Goal: Transaction & Acquisition: Subscribe to service/newsletter

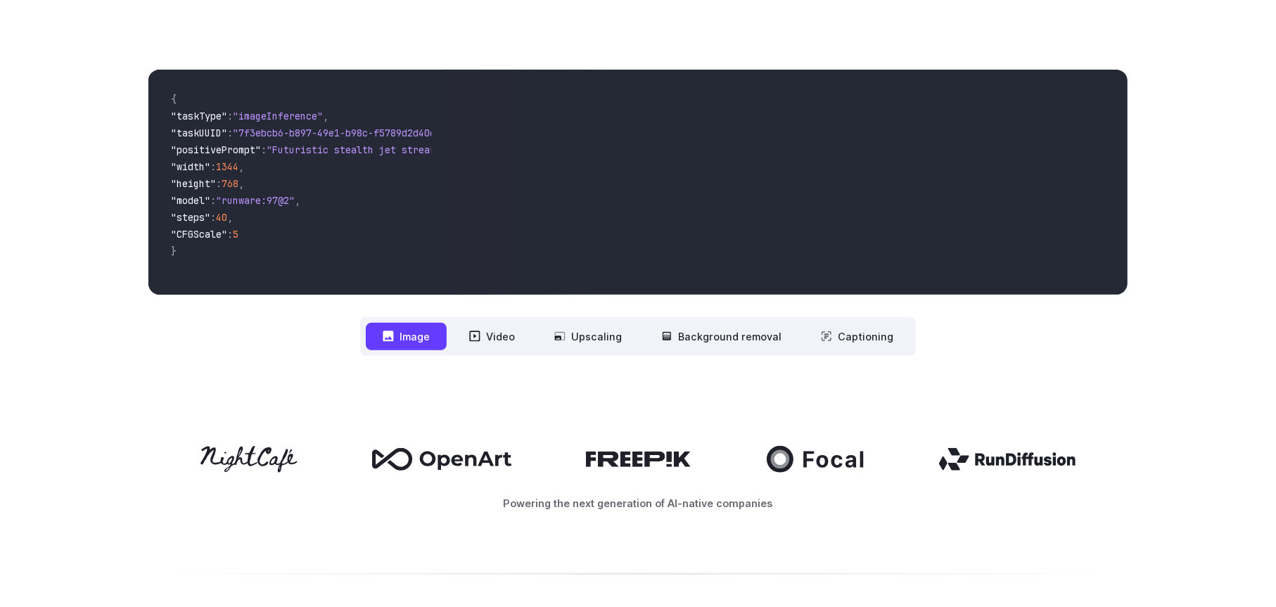
scroll to position [492, 0]
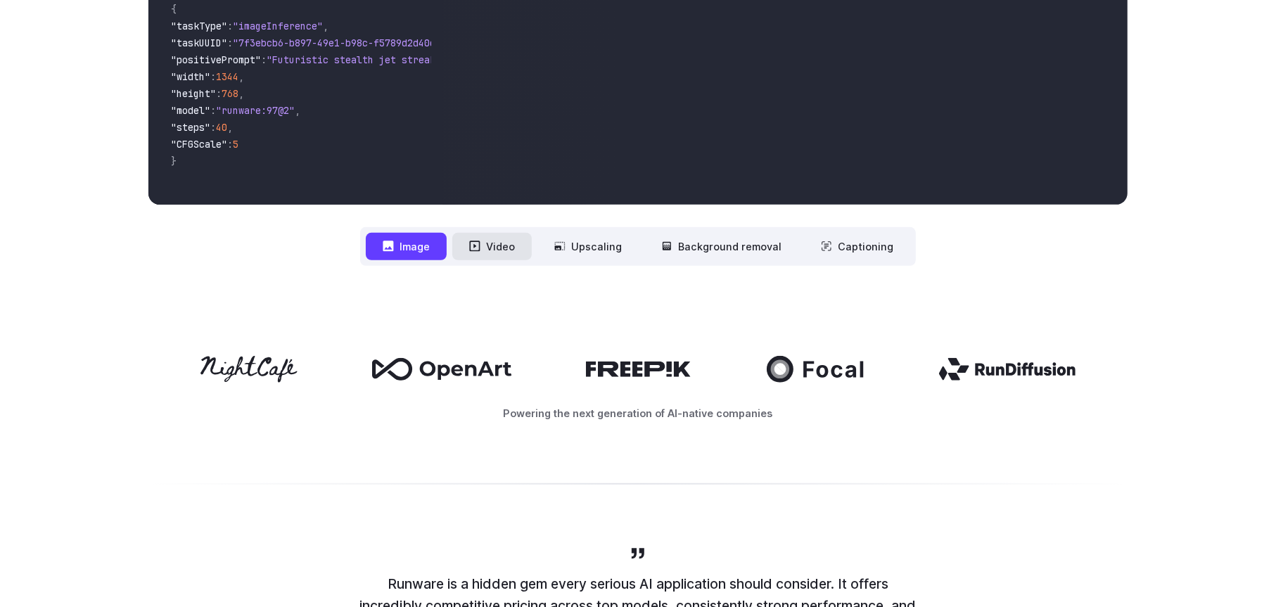
click at [492, 255] on button "Video" at bounding box center [491, 246] width 79 height 27
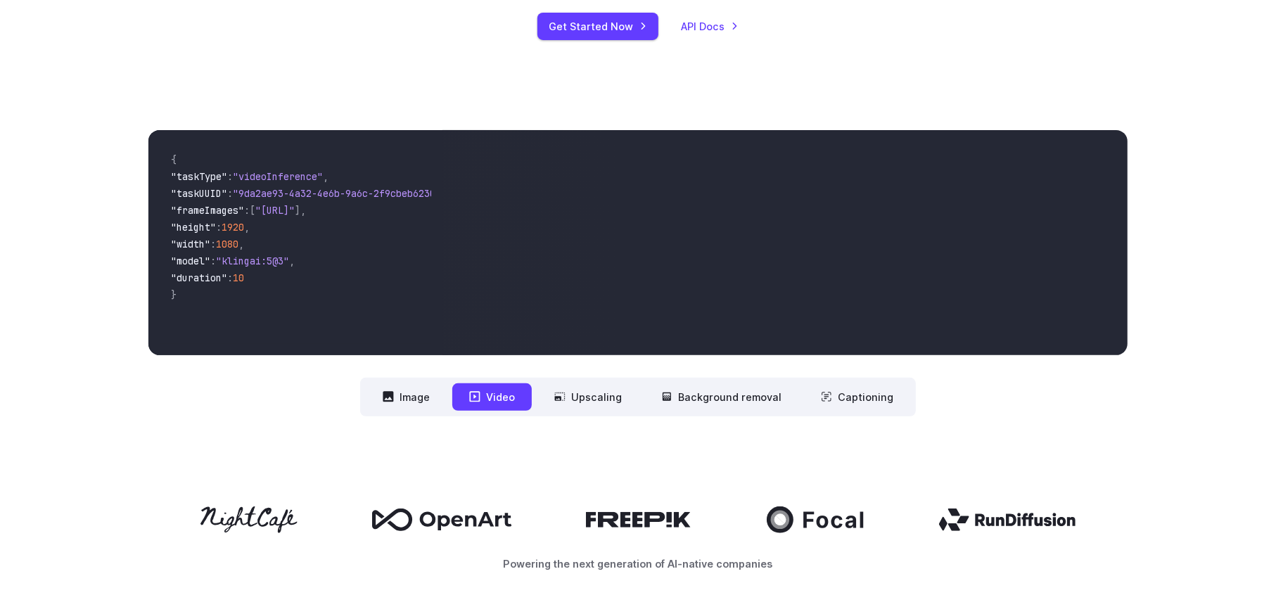
scroll to position [352, 0]
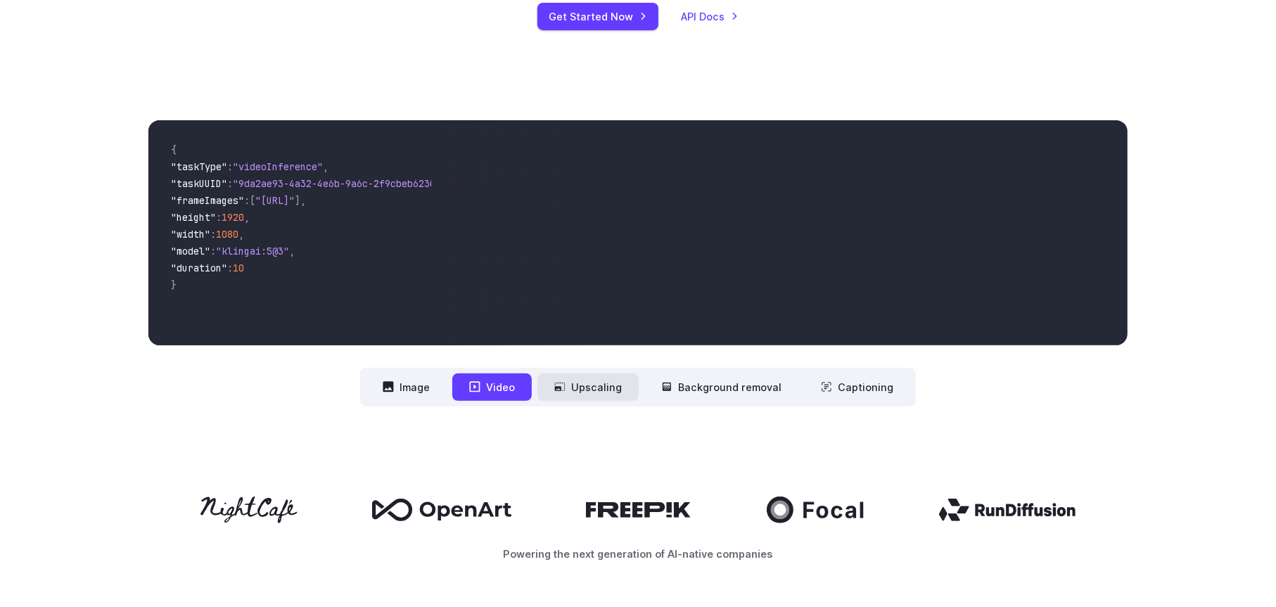
click at [584, 384] on button "Upscaling" at bounding box center [587, 386] width 101 height 27
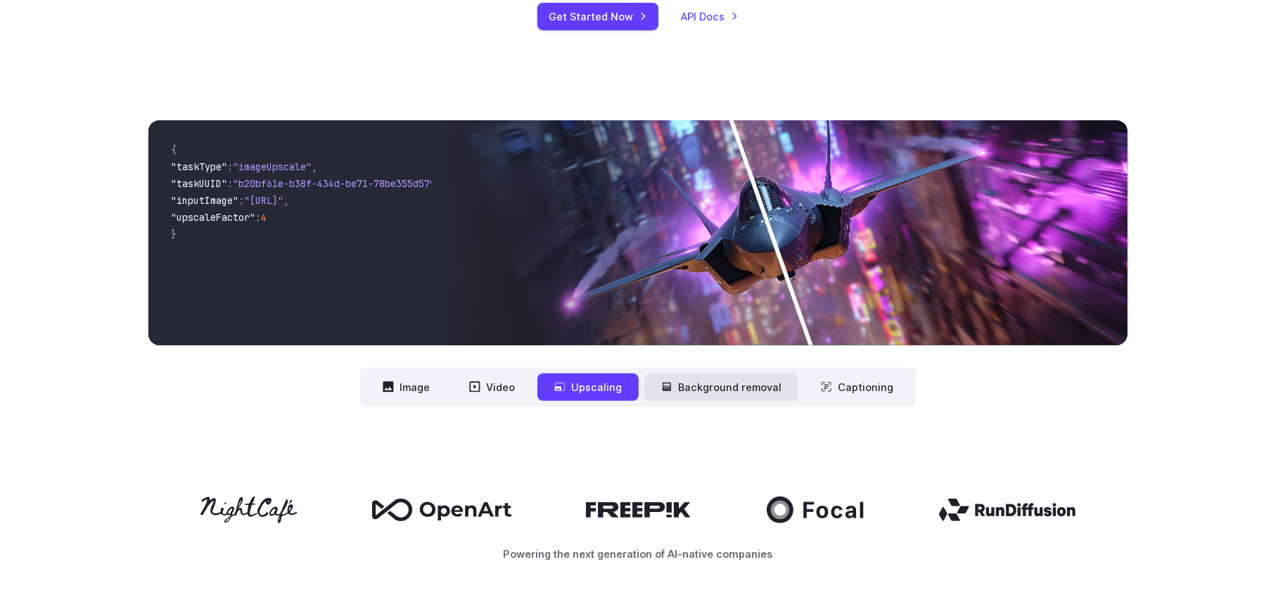
click at [693, 386] on button "Background removal" at bounding box center [721, 386] width 154 height 27
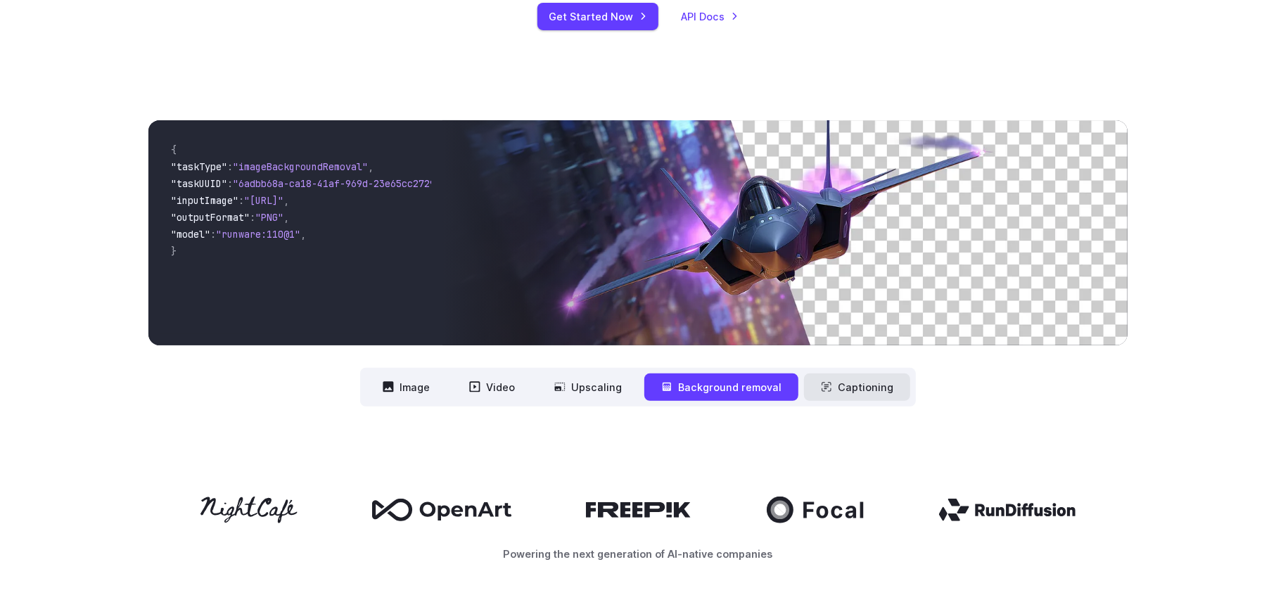
click at [871, 376] on button "Captioning" at bounding box center [857, 386] width 106 height 27
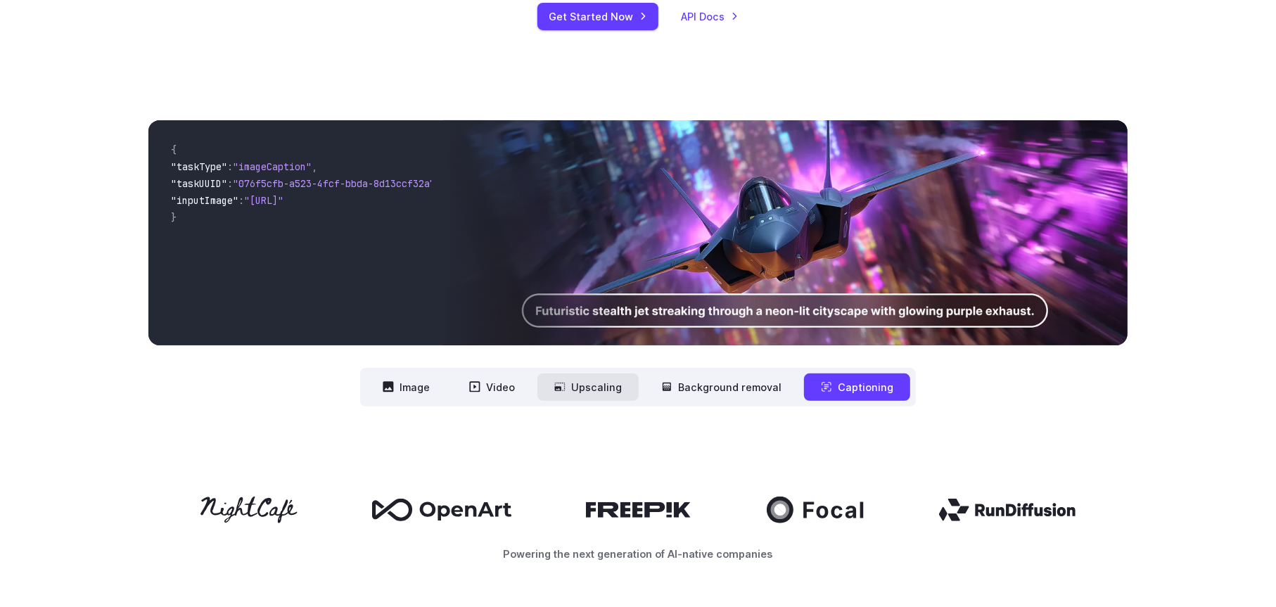
click at [605, 383] on button "Upscaling" at bounding box center [587, 386] width 101 height 27
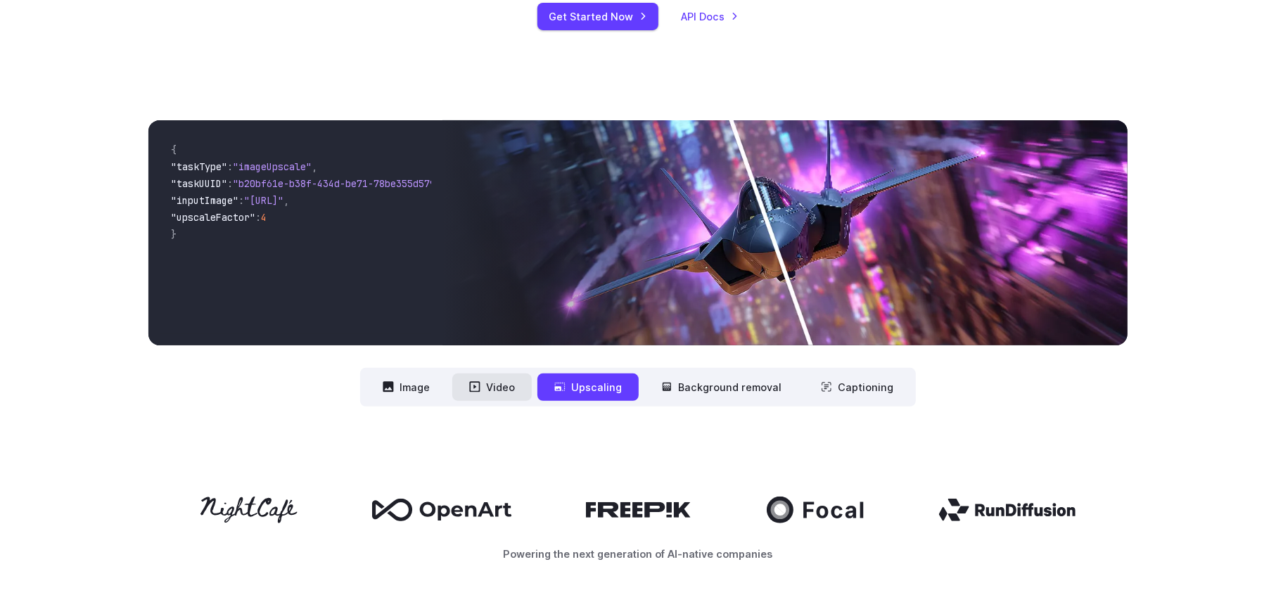
click at [479, 383] on icon at bounding box center [475, 387] width 11 height 11
click at [489, 383] on button "Video" at bounding box center [491, 386] width 79 height 27
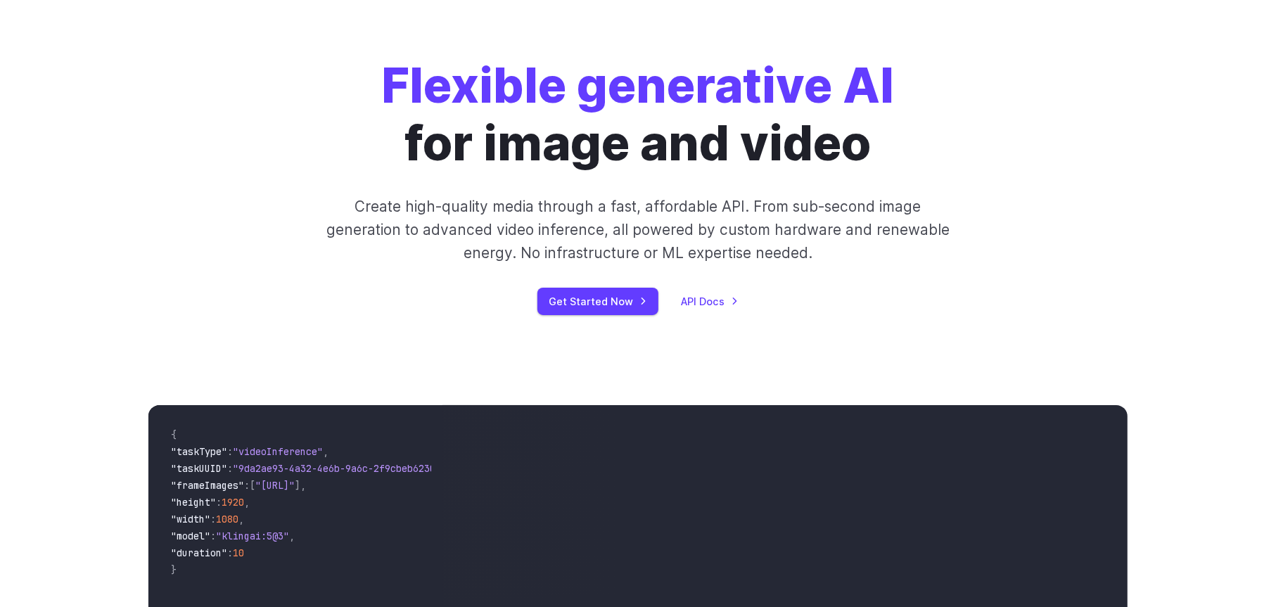
scroll to position [0, 0]
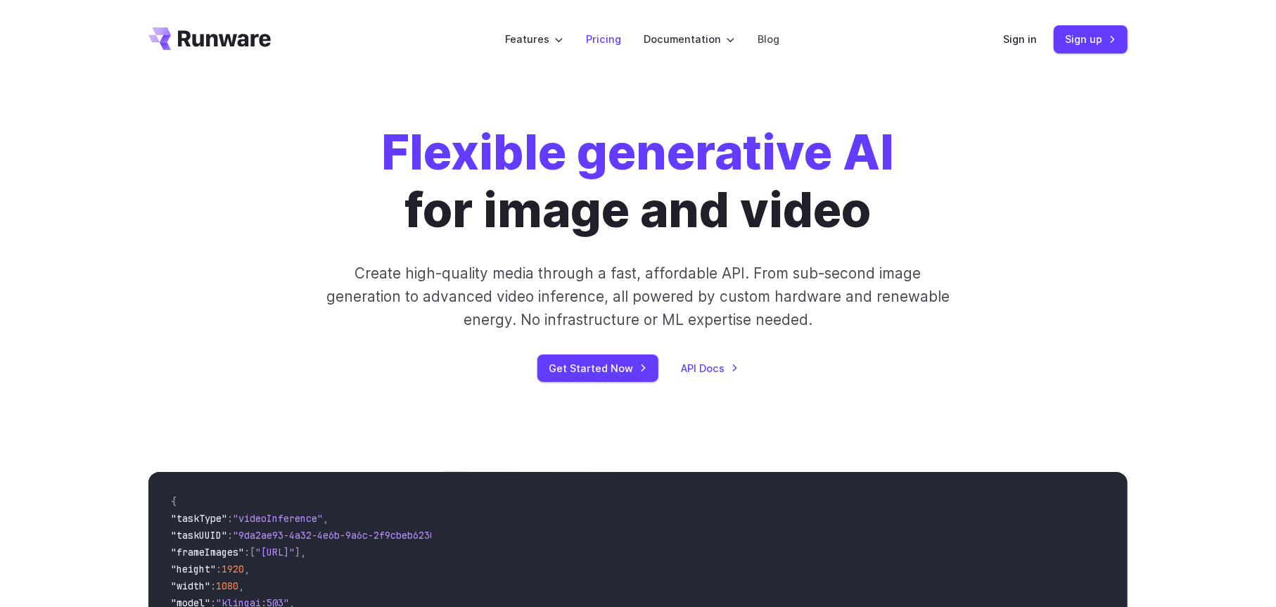
click at [605, 41] on link "Pricing" at bounding box center [603, 39] width 35 height 16
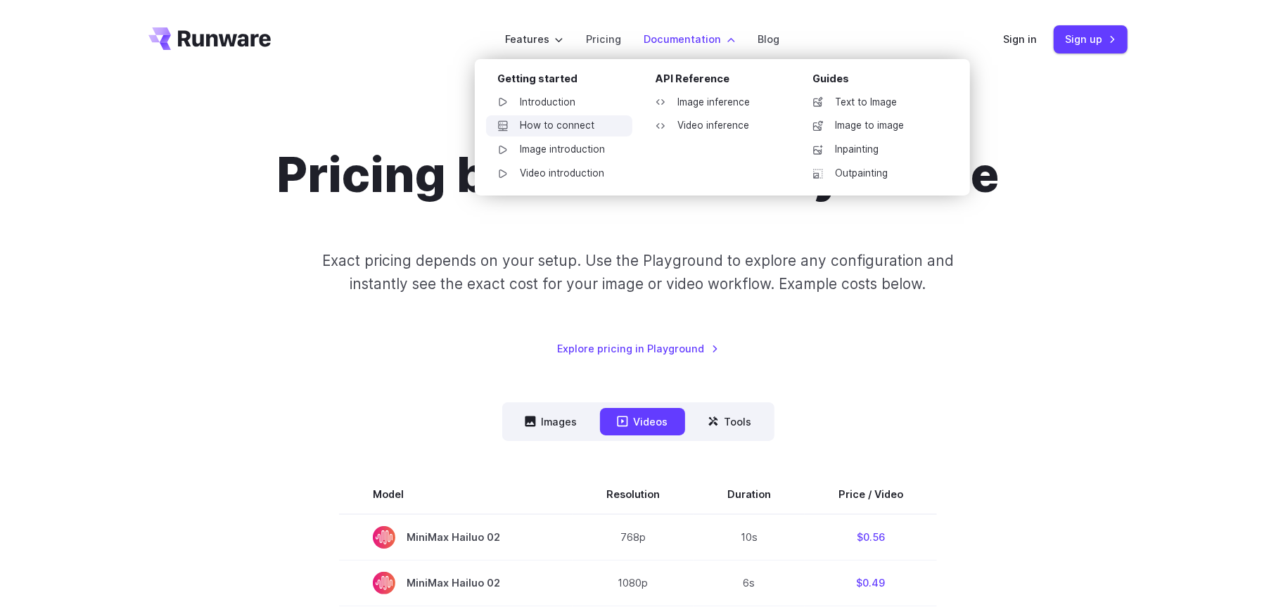
click at [562, 122] on link "How to connect" at bounding box center [559, 125] width 146 height 21
click at [598, 177] on link "Video introduction" at bounding box center [559, 173] width 146 height 21
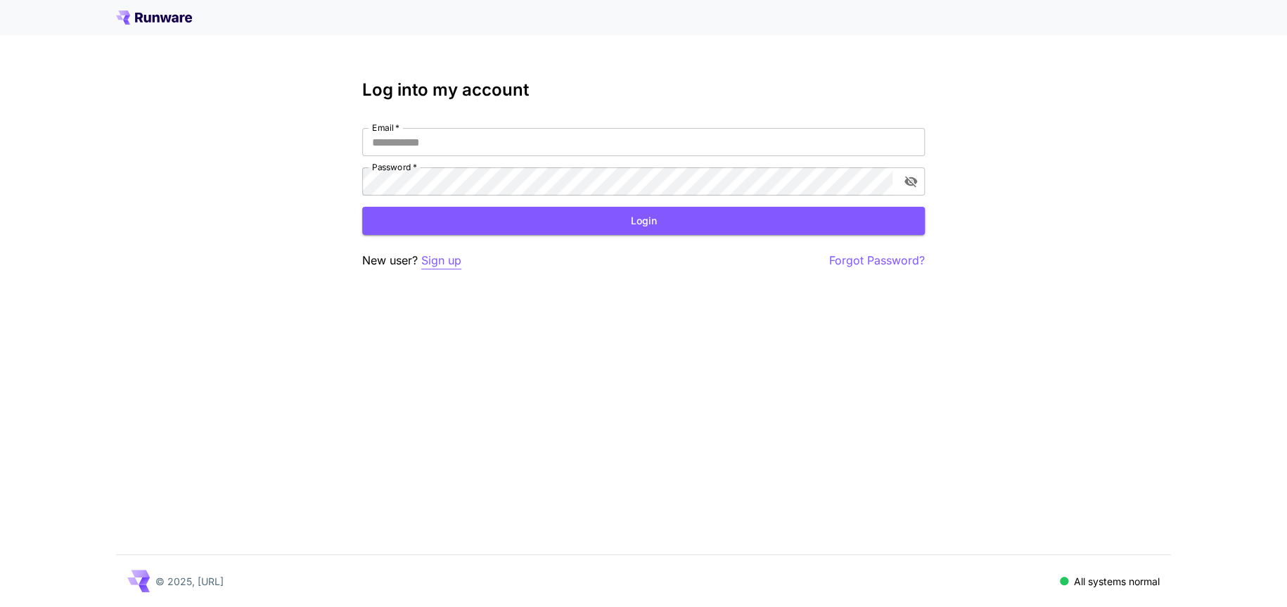
click at [440, 260] on p "Sign up" at bounding box center [441, 261] width 40 height 18
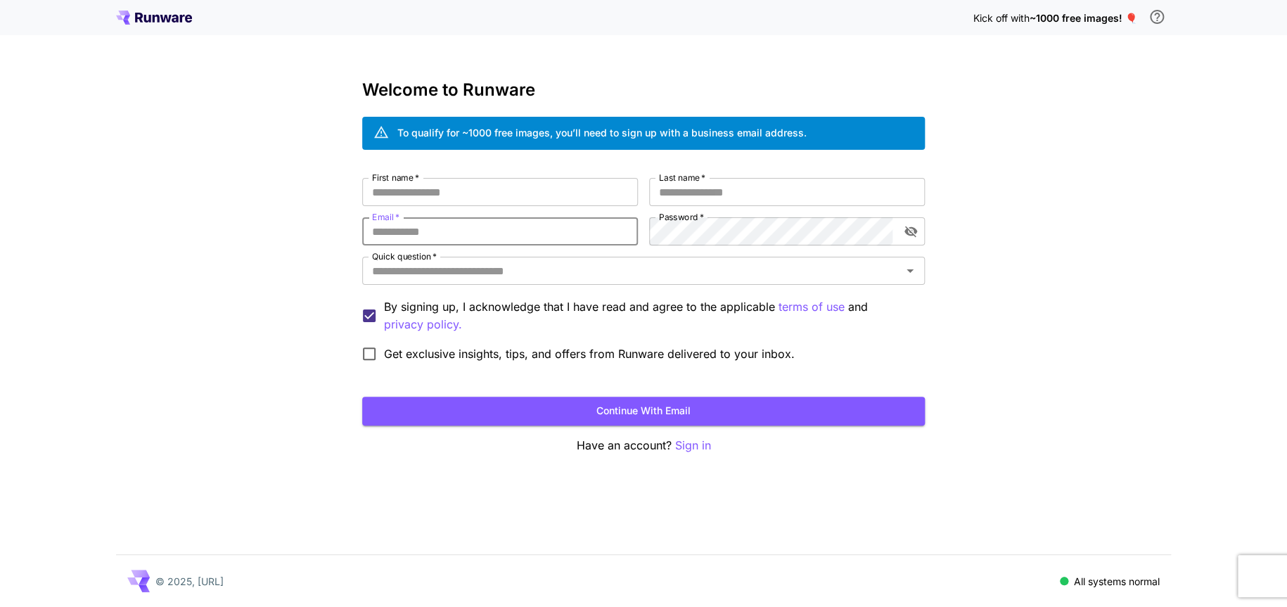
click at [428, 237] on input "Email   *" at bounding box center [500, 231] width 276 height 28
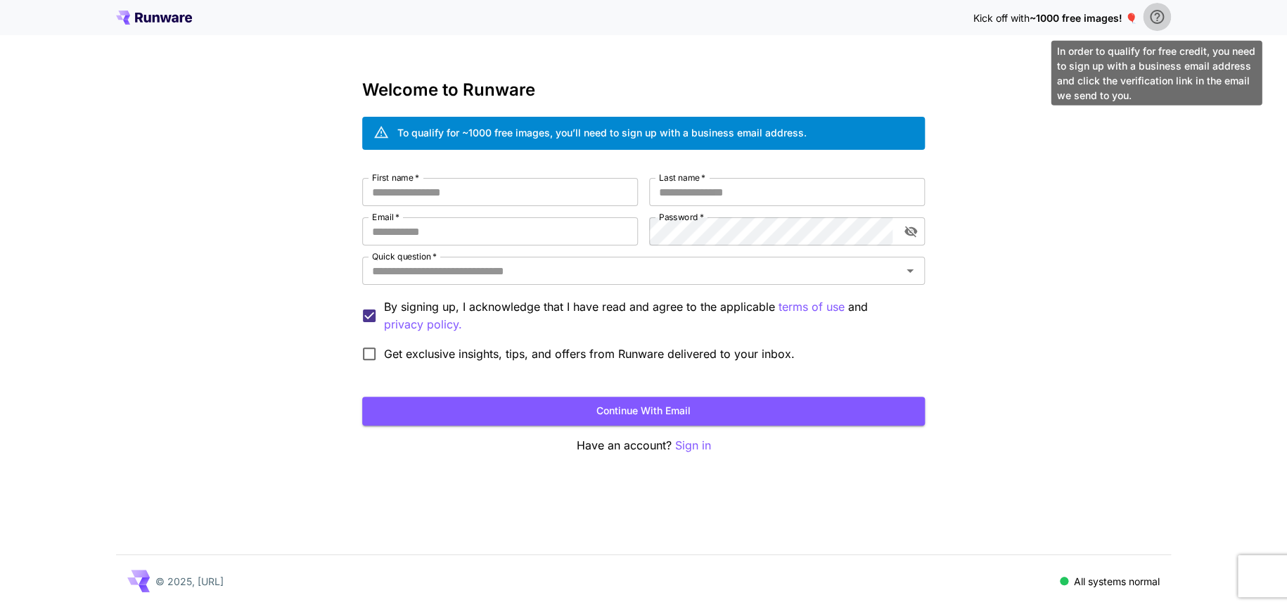
click at [1150, 20] on icon "\a In order to qualify for free credit, you need to sign up with a business ema…" at bounding box center [1156, 16] width 17 height 17
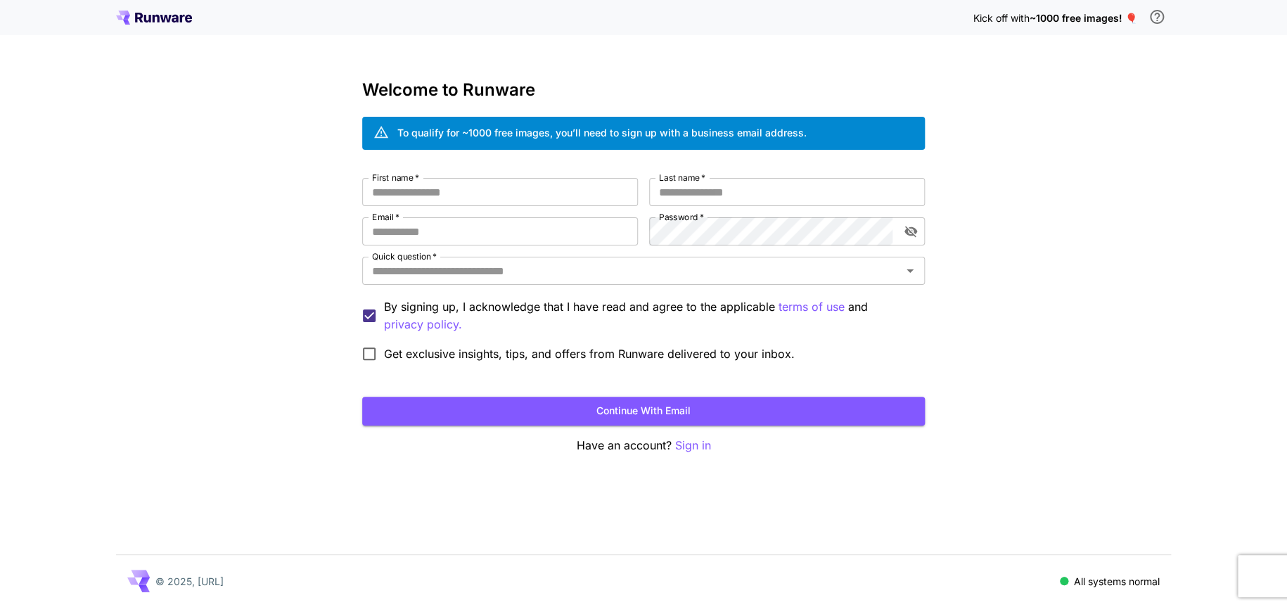
click at [168, 14] on icon at bounding box center [154, 18] width 76 height 14
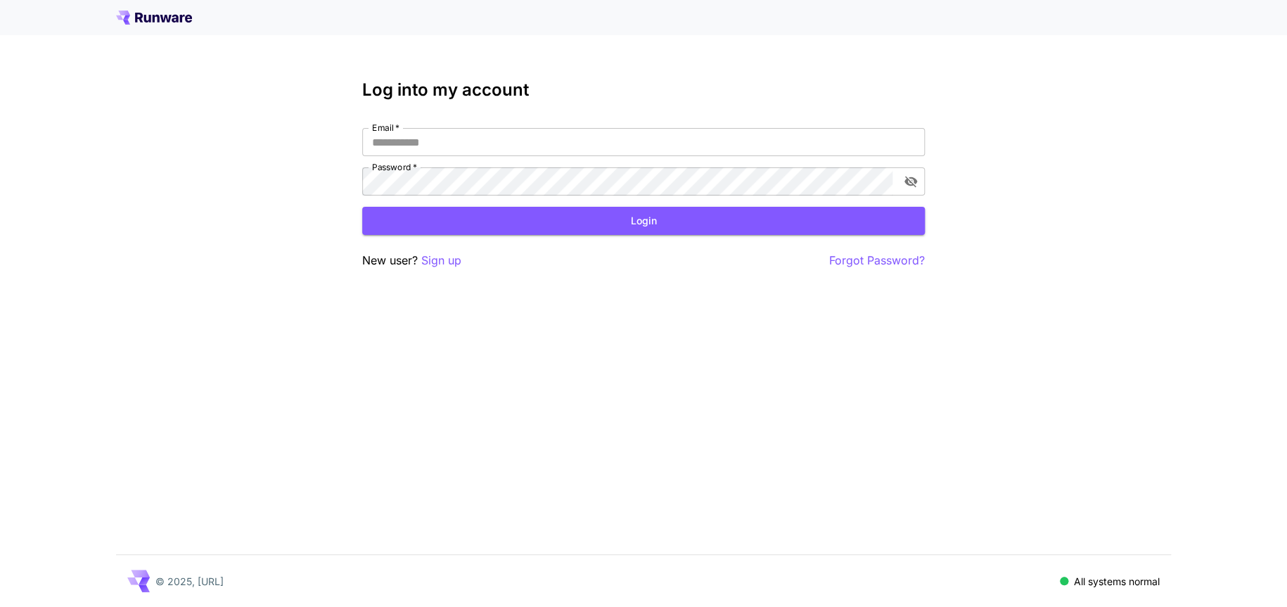
click at [168, 14] on icon at bounding box center [154, 18] width 76 height 14
